Goal: Transaction & Acquisition: Purchase product/service

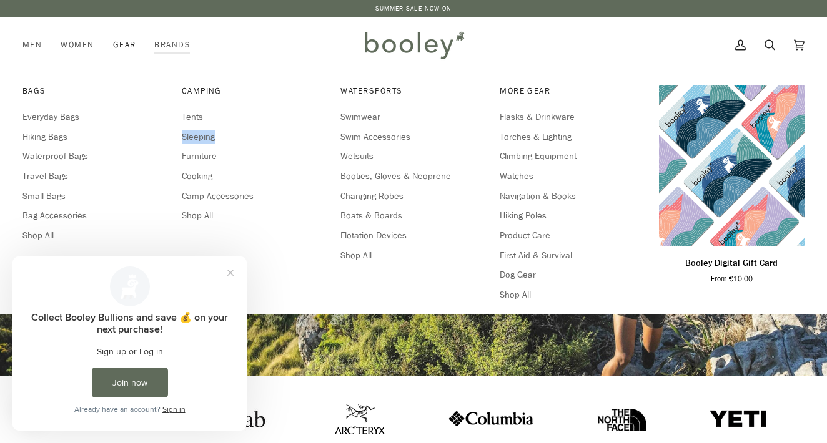
click at [127, 51] on span "Gear" at bounding box center [124, 45] width 23 height 12
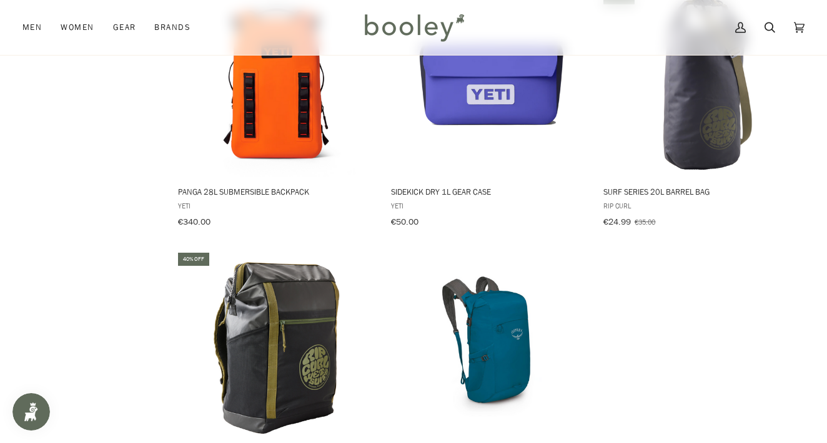
scroll to position [1567, 0]
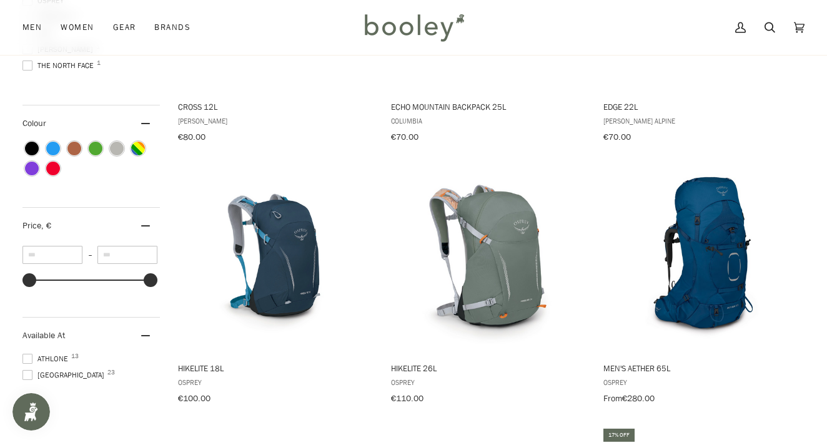
scroll to position [329, 0]
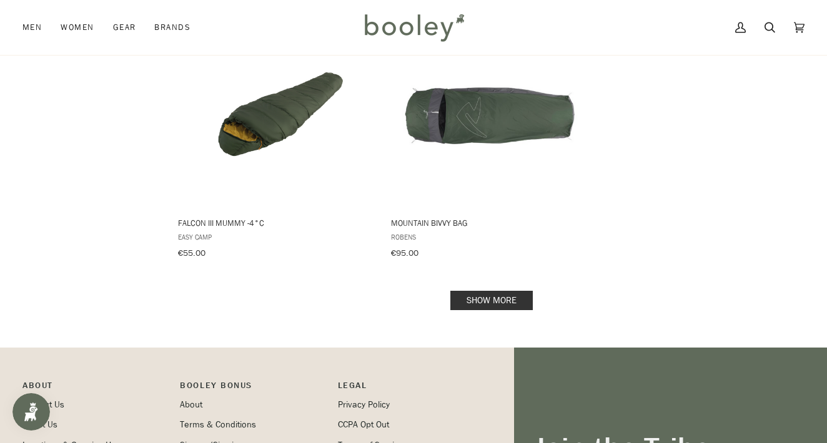
scroll to position [1796, 0]
click at [444, 217] on span "Mountain Bivvy Bag" at bounding box center [489, 222] width 196 height 11
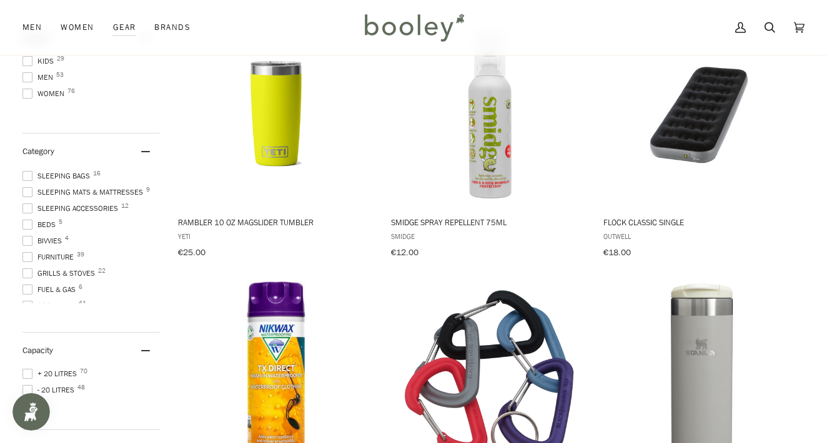
scroll to position [162, 0]
click at [28, 239] on span at bounding box center [27, 240] width 10 height 10
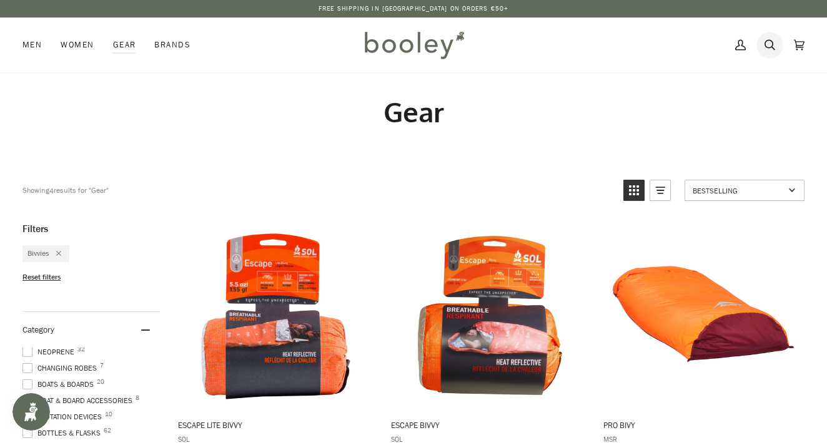
click at [771, 42] on icon at bounding box center [769, 45] width 11 height 19
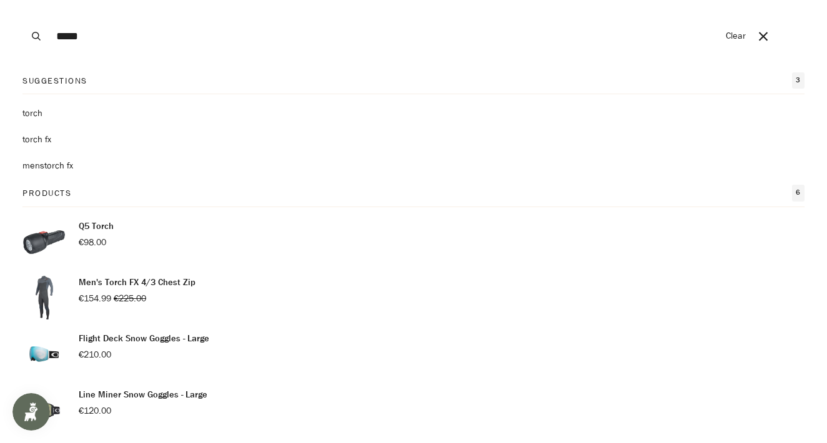
type input "*****"
click at [36, 36] on button "Search" at bounding box center [35, 36] width 27 height 72
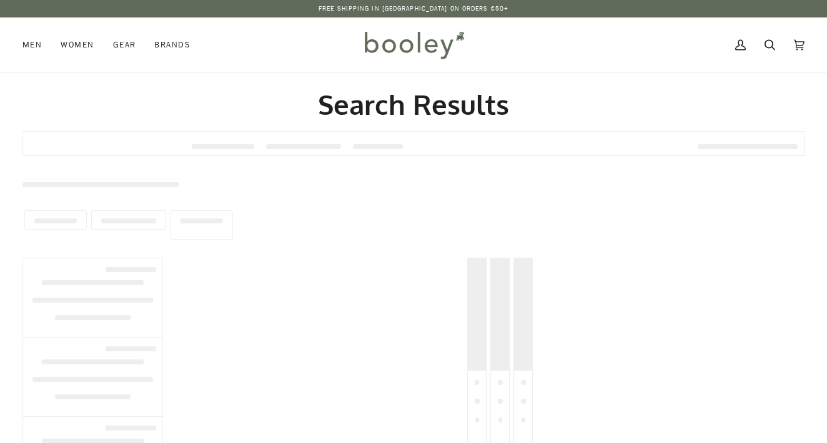
type input "*****"
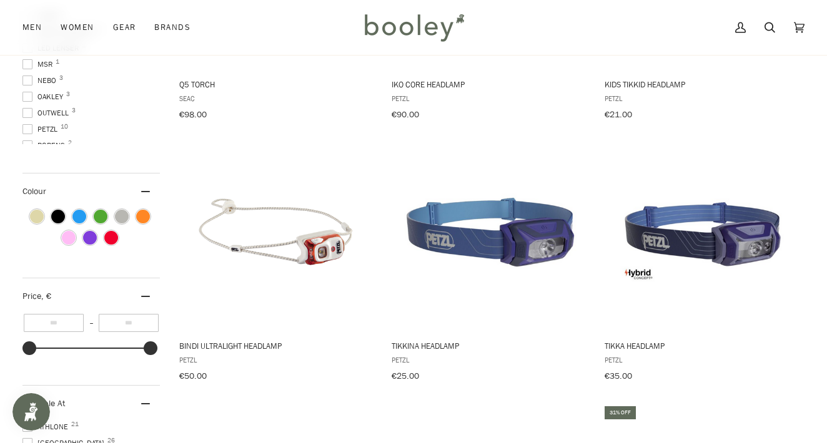
scroll to position [259, 0]
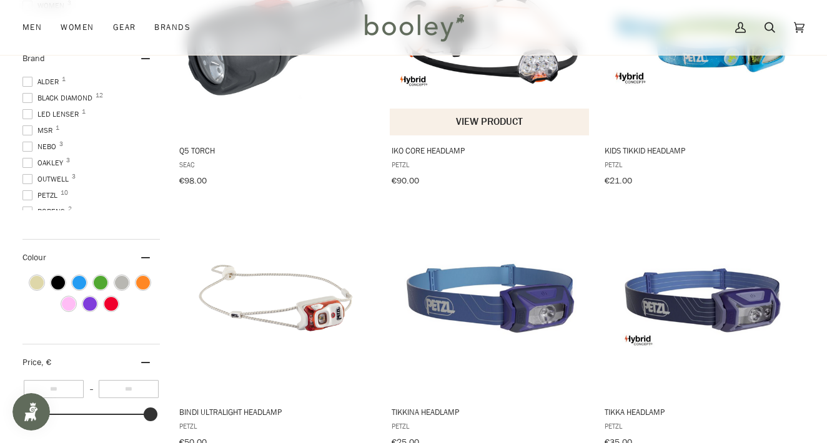
click at [515, 92] on img "Iko Core Headlamp" at bounding box center [489, 41] width 187 height 187
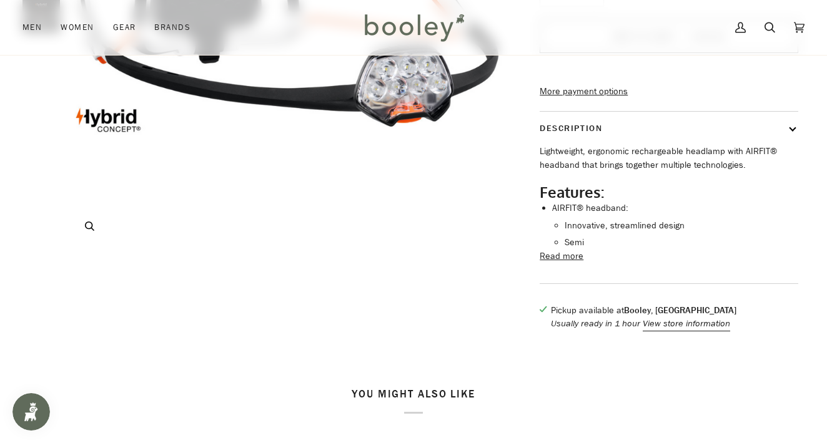
scroll to position [282, 0]
click at [572, 264] on button "Read more" at bounding box center [561, 257] width 44 height 14
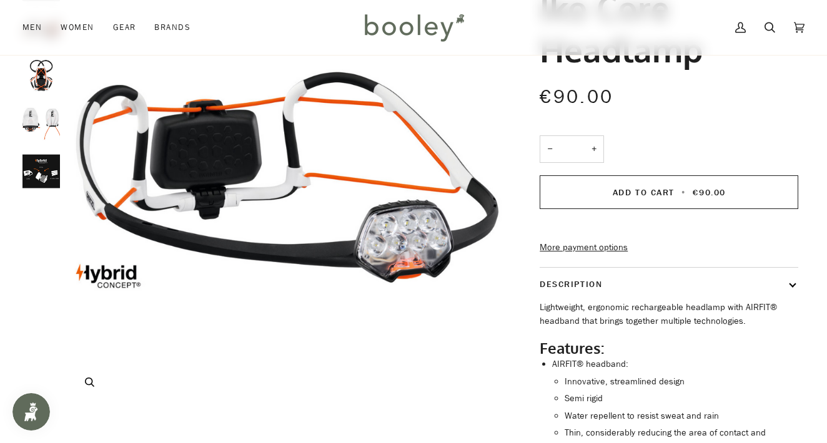
scroll to position [121, 0]
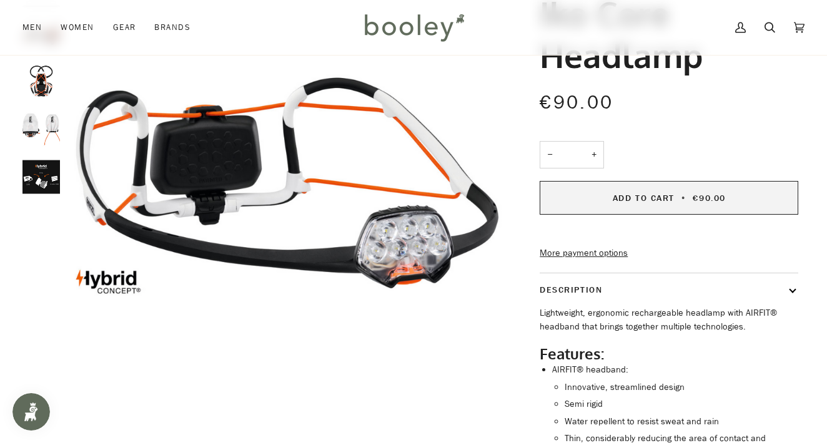
click at [607, 198] on button "Add to Cart • €90.00" at bounding box center [668, 198] width 259 height 34
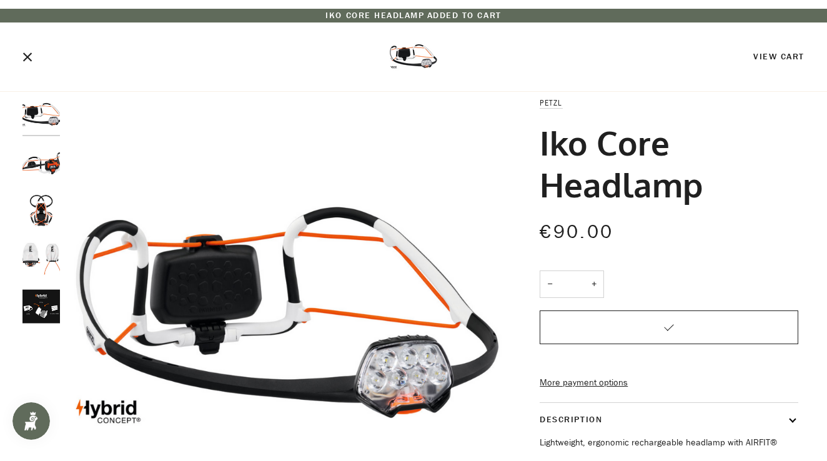
scroll to position [0, 0]
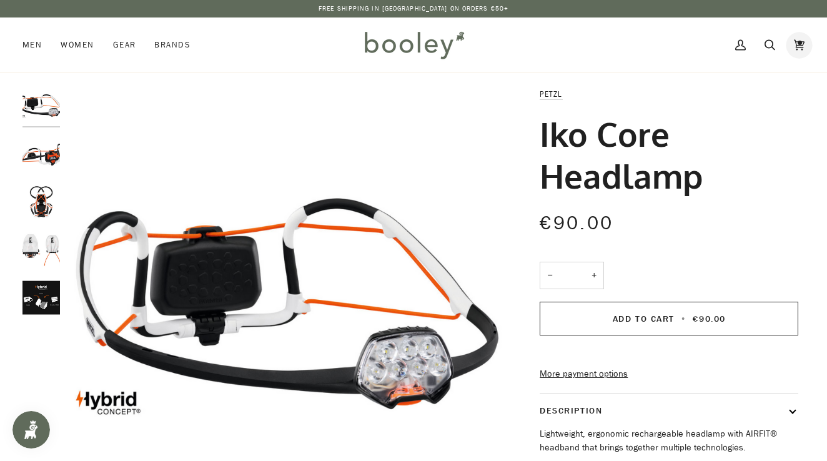
click at [796, 44] on icon at bounding box center [799, 45] width 11 height 11
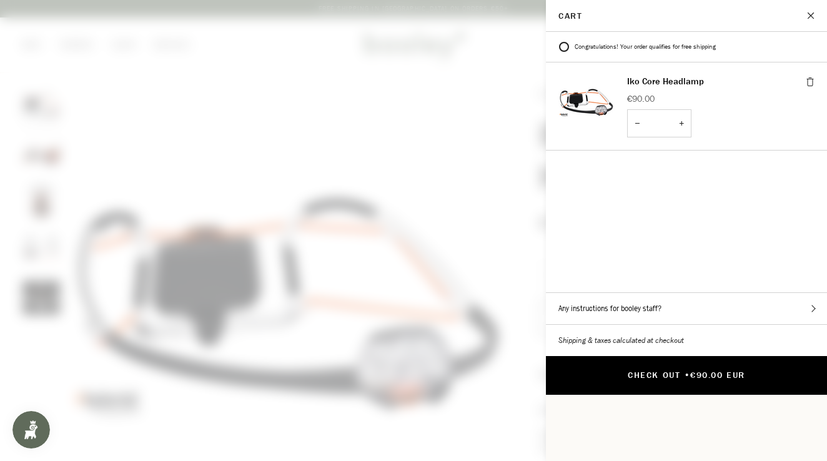
click at [701, 356] on button "Check Out • €90.00 EUR" at bounding box center [686, 375] width 281 height 39
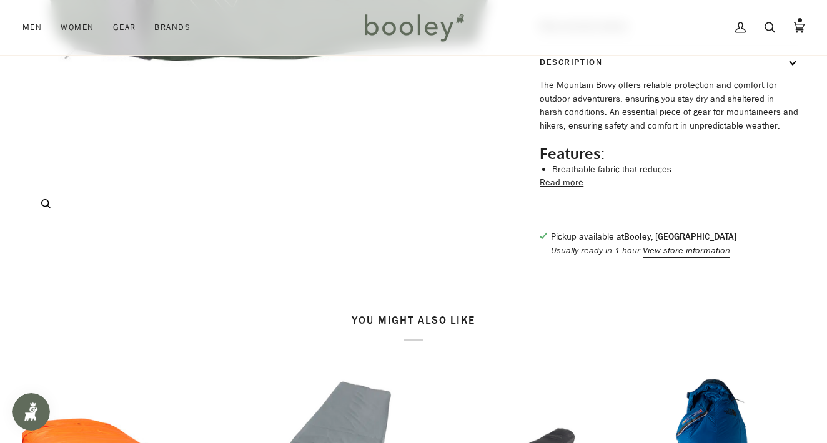
scroll to position [342, 0]
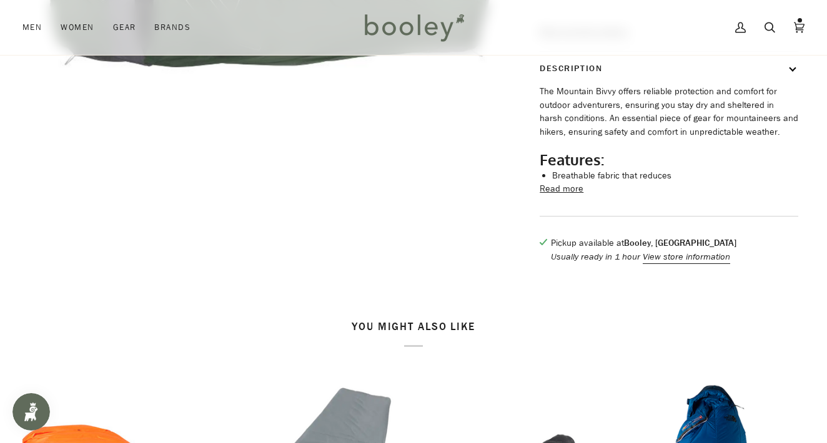
click at [554, 196] on button "Read more" at bounding box center [561, 189] width 44 height 14
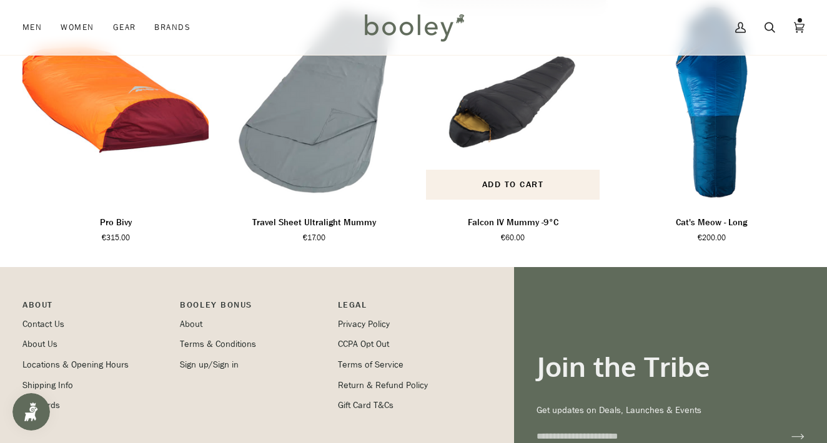
scroll to position [1077, 0]
